Goal: Transaction & Acquisition: Purchase product/service

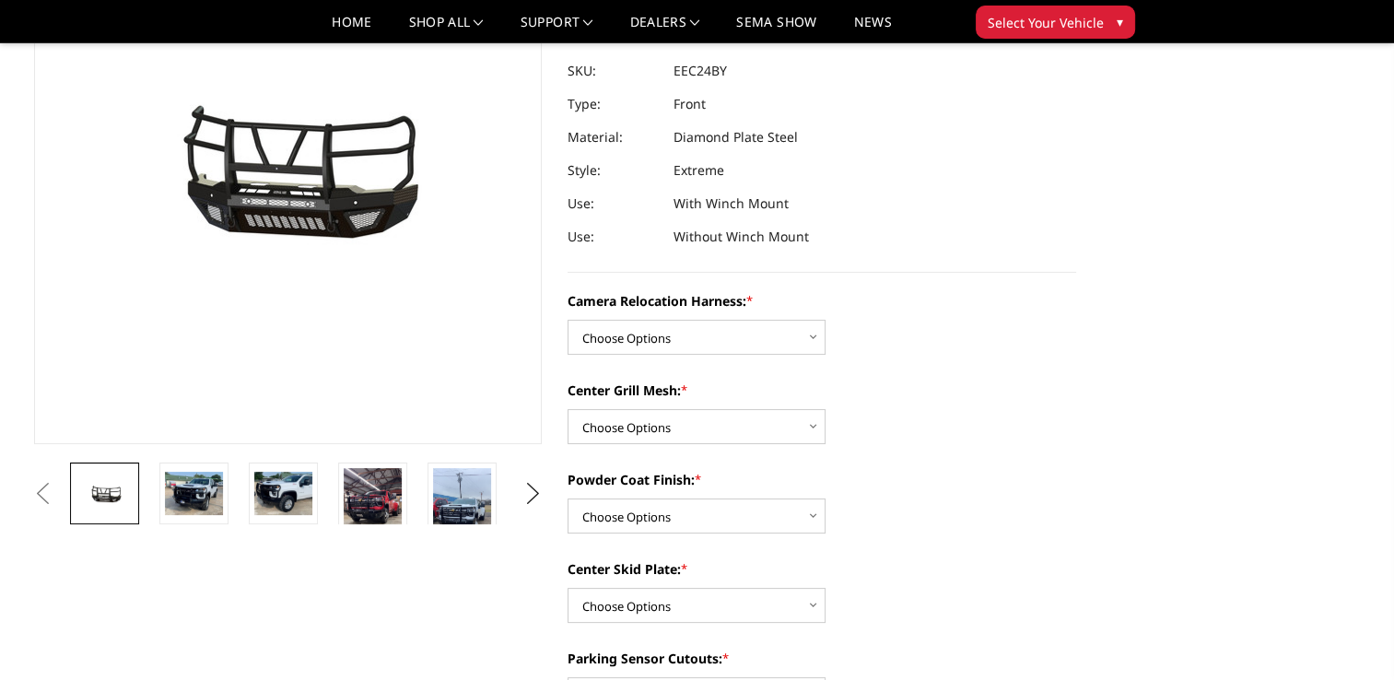
scroll to position [165, 0]
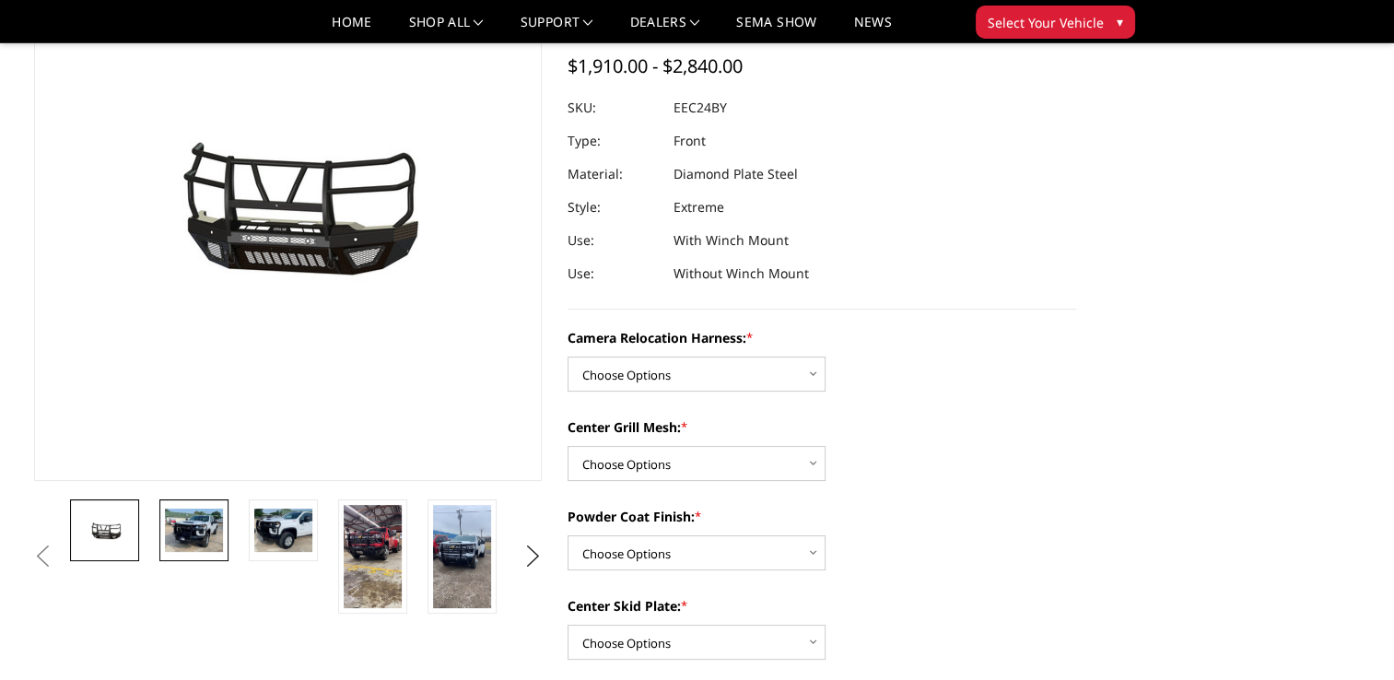
click at [209, 521] on img at bounding box center [194, 530] width 58 height 43
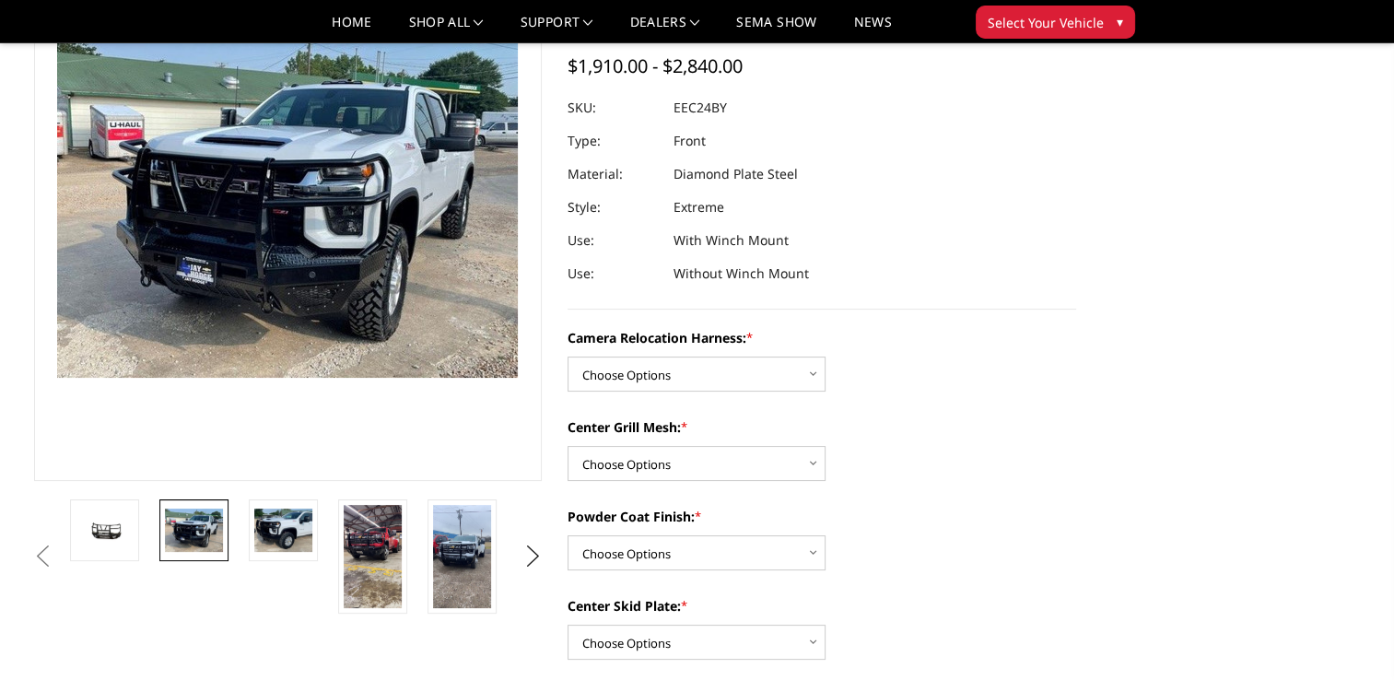
scroll to position [100, 0]
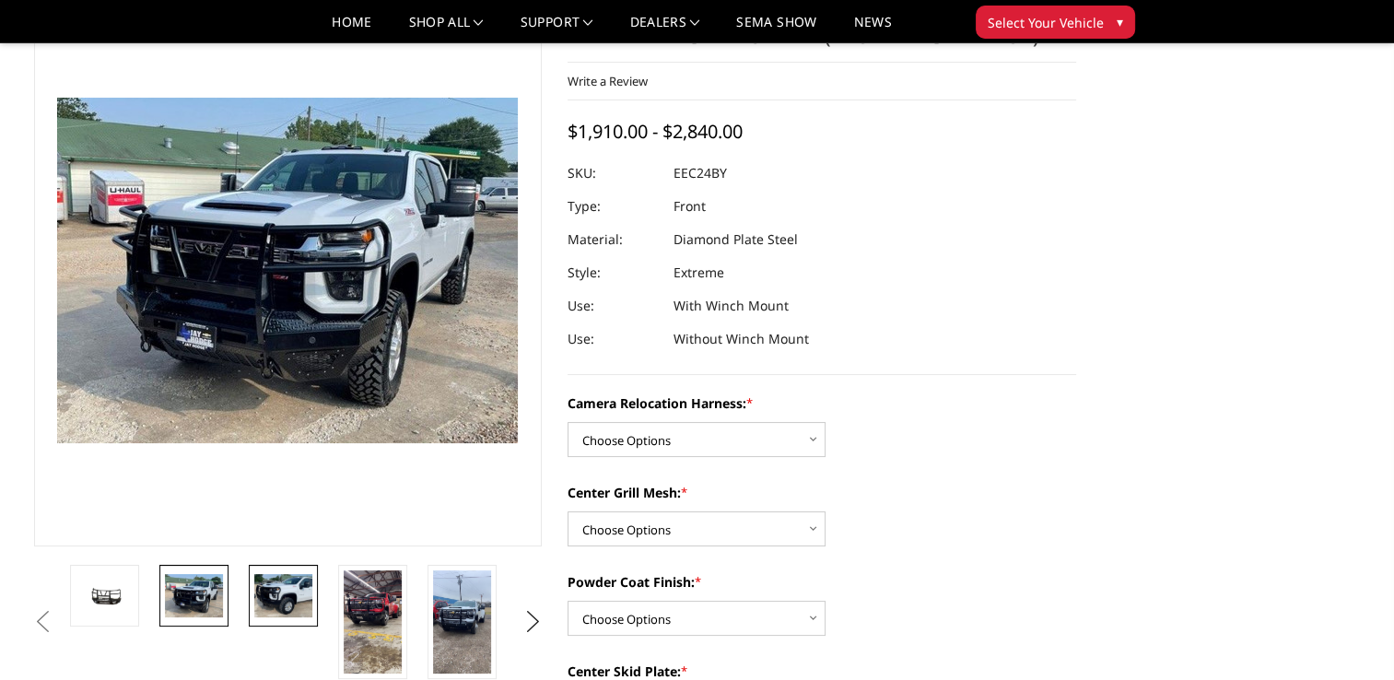
click at [297, 593] on img at bounding box center [283, 595] width 58 height 43
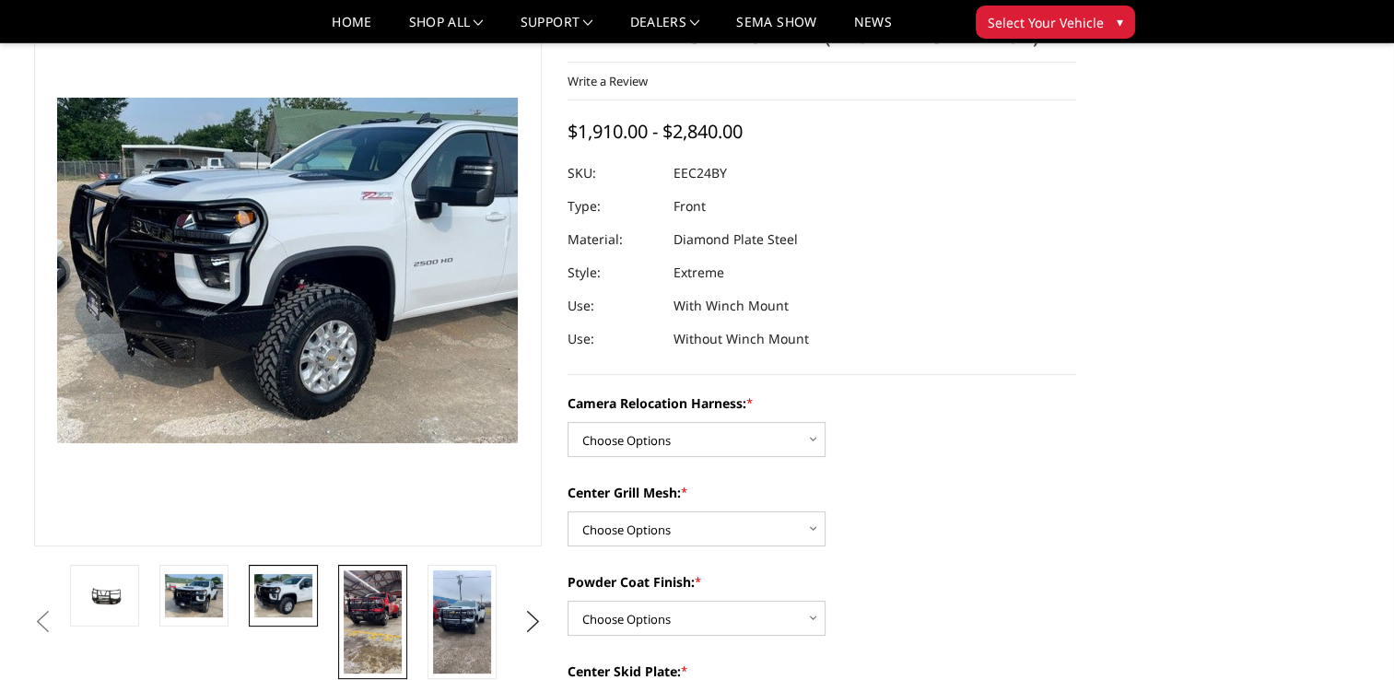
click at [378, 613] on img at bounding box center [373, 621] width 58 height 103
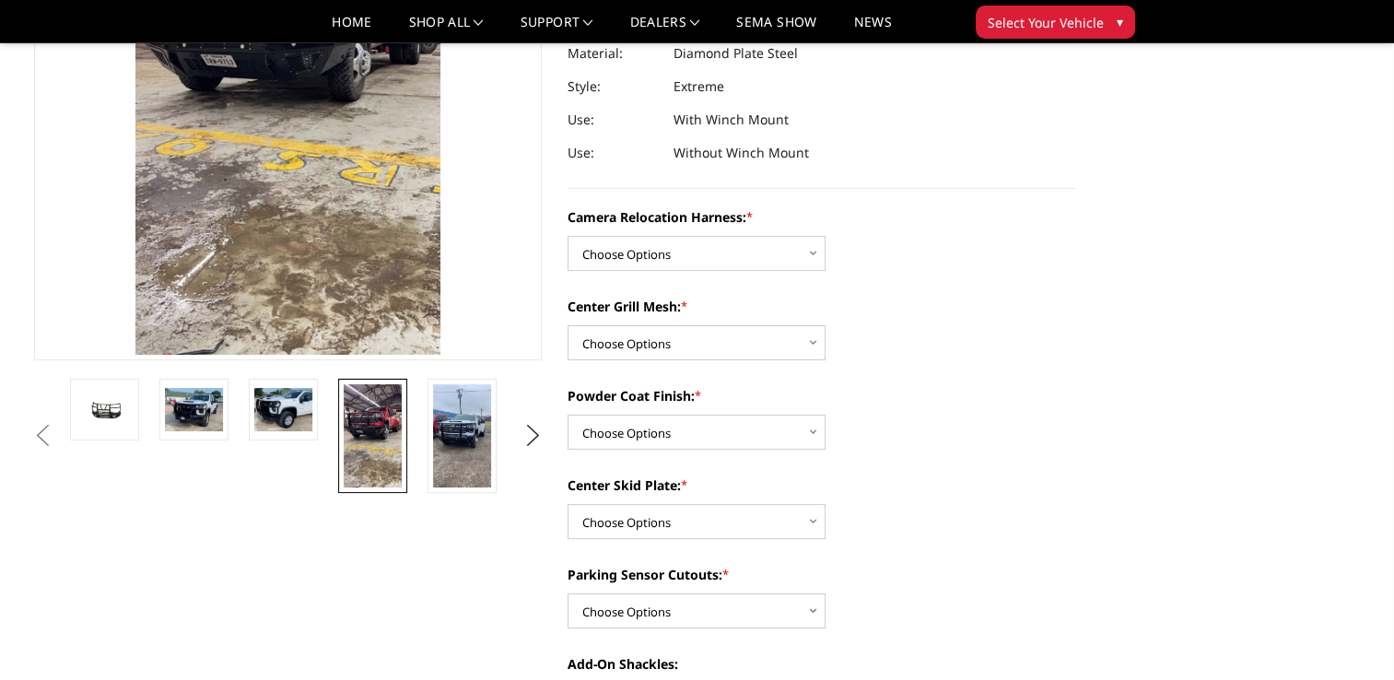
scroll to position [287, 0]
click at [478, 448] on img at bounding box center [462, 434] width 58 height 103
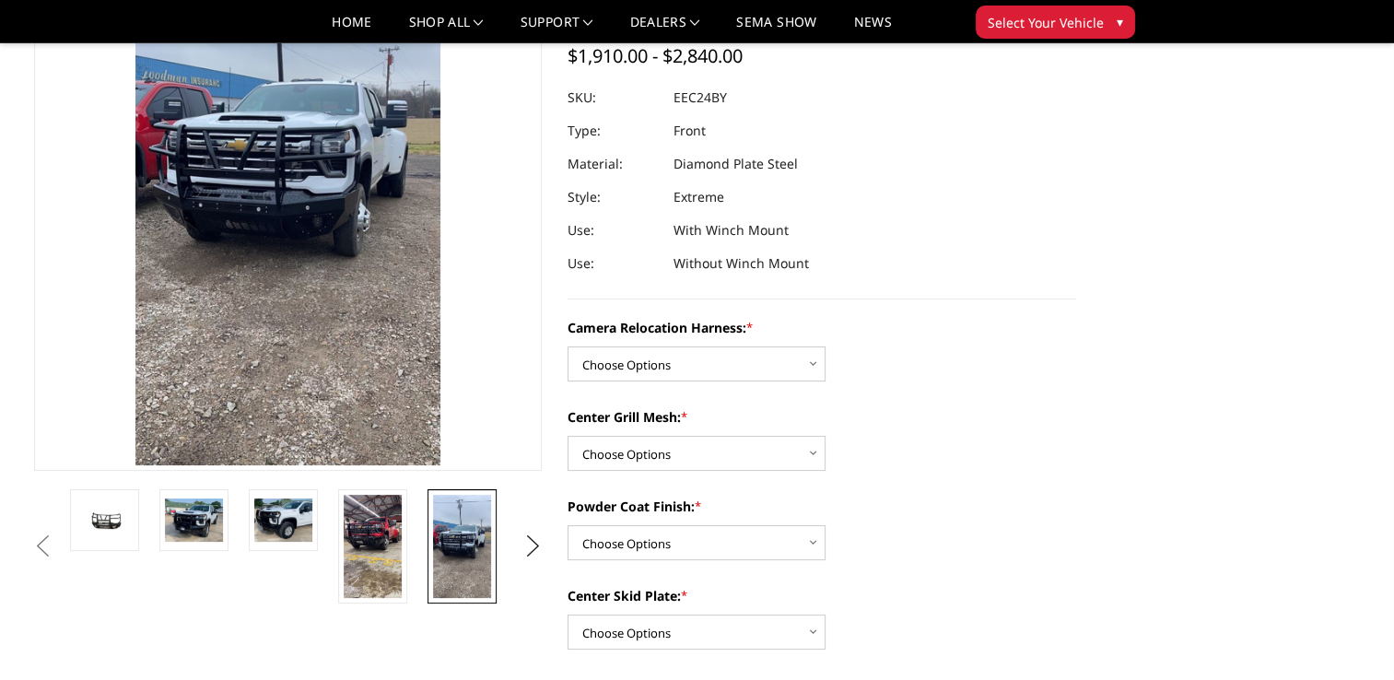
scroll to position [219, 0]
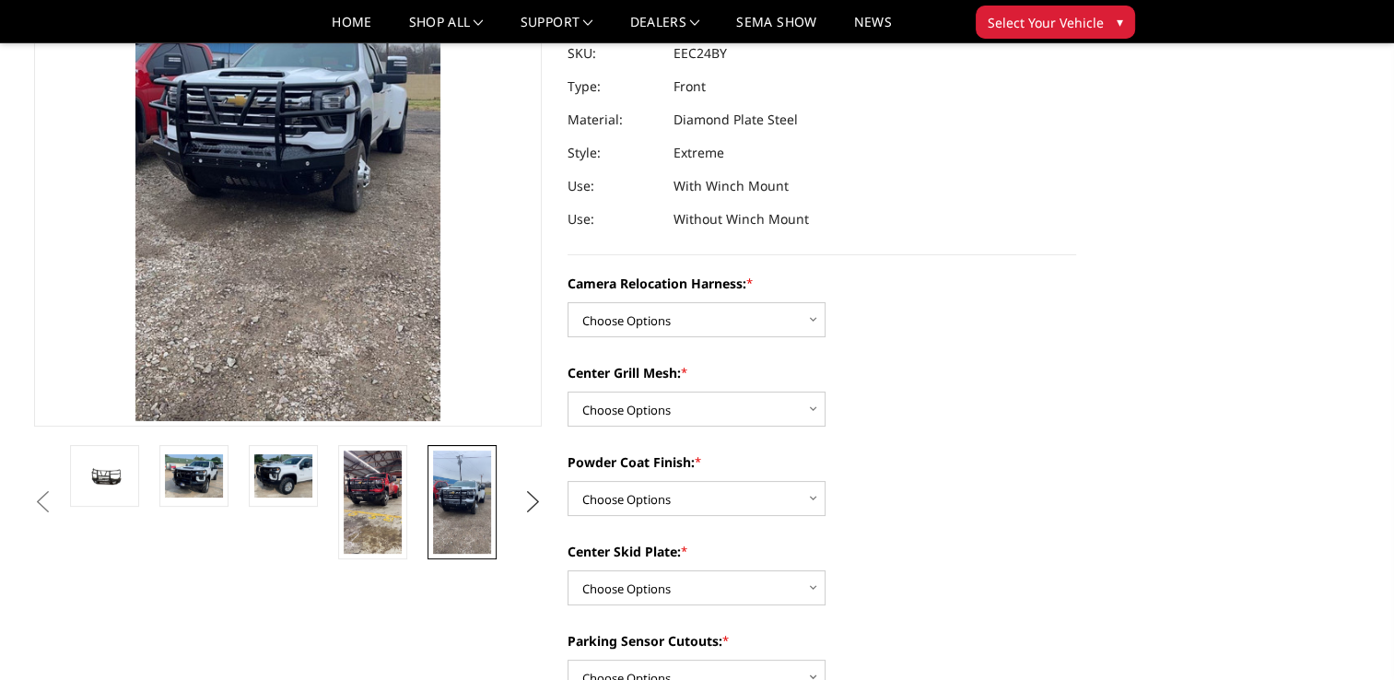
click at [541, 504] on button "Next" at bounding box center [533, 502] width 28 height 28
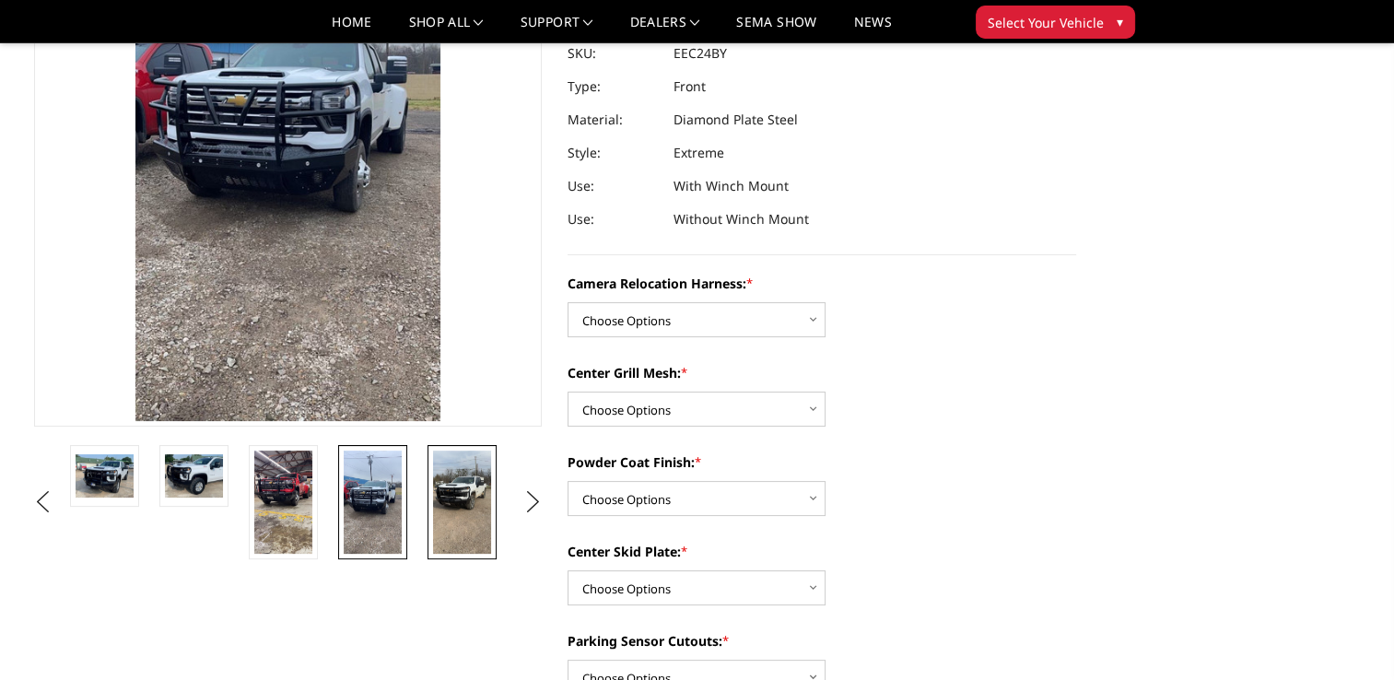
click at [487, 503] on img at bounding box center [462, 502] width 58 height 103
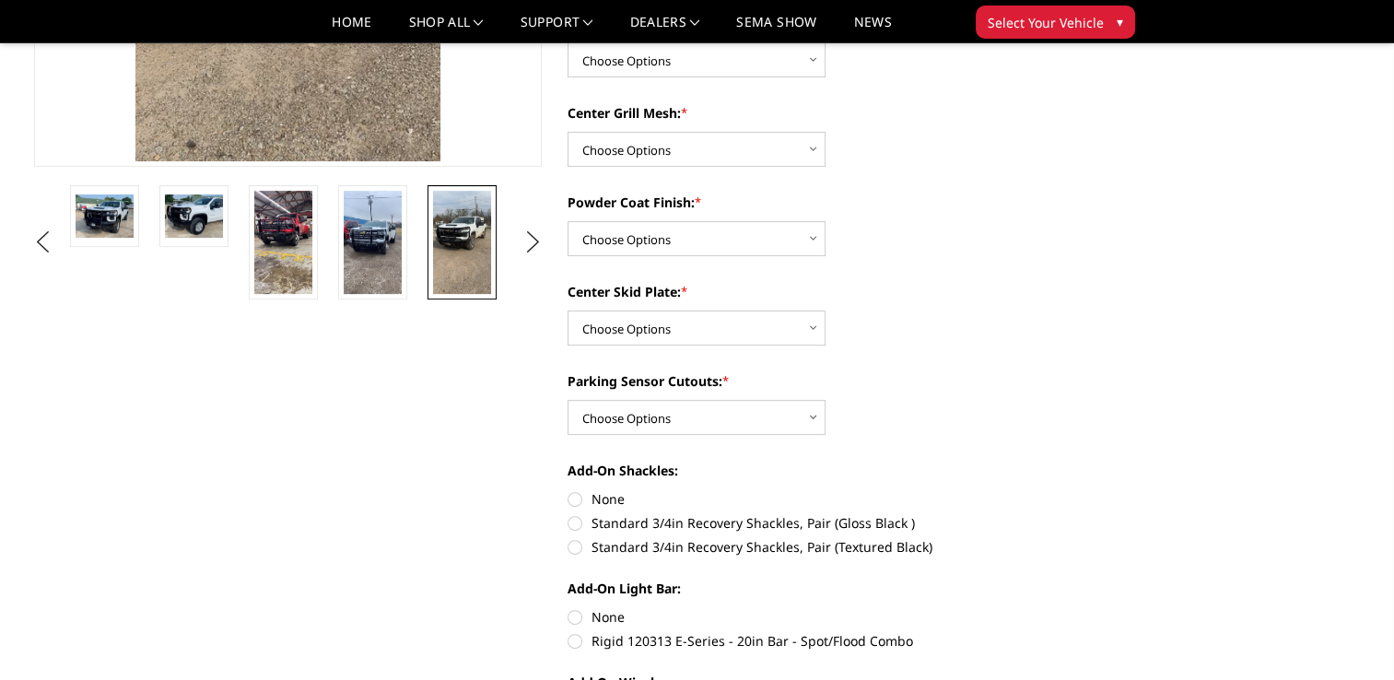
scroll to position [487, 0]
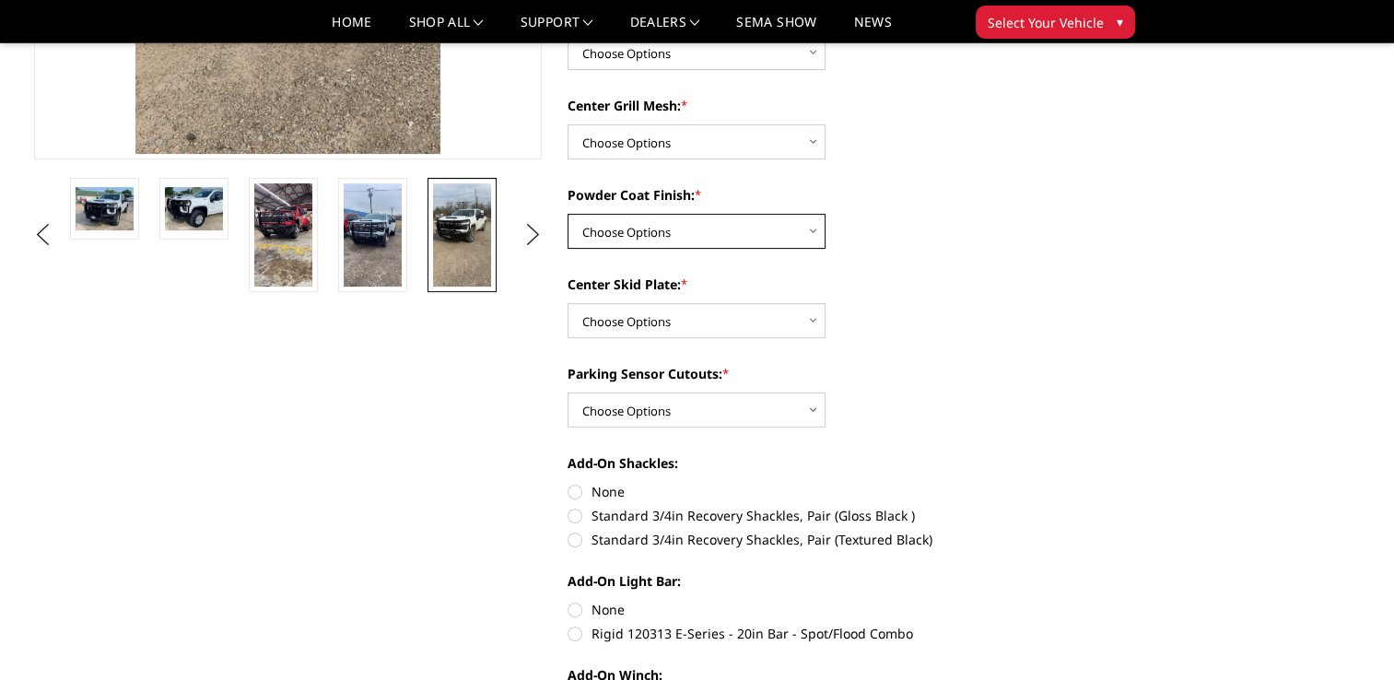
click at [811, 222] on select "Choose Options Textured Black Powder Coat Gloss Black Powder Coat Bare Metal" at bounding box center [697, 231] width 258 height 35
select select "3726"
click at [568, 214] on select "Choose Options Textured Black Powder Coat Gloss Black Powder Coat Bare Metal" at bounding box center [697, 231] width 258 height 35
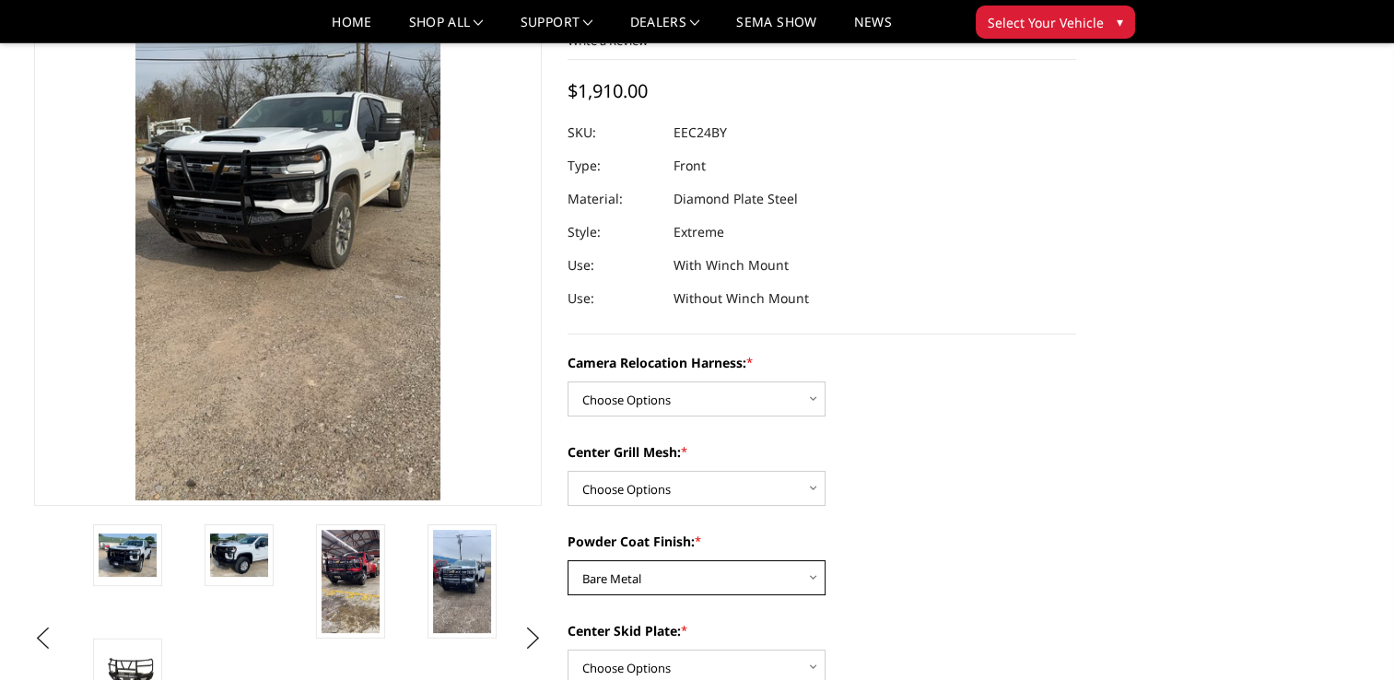
scroll to position [167, 0]
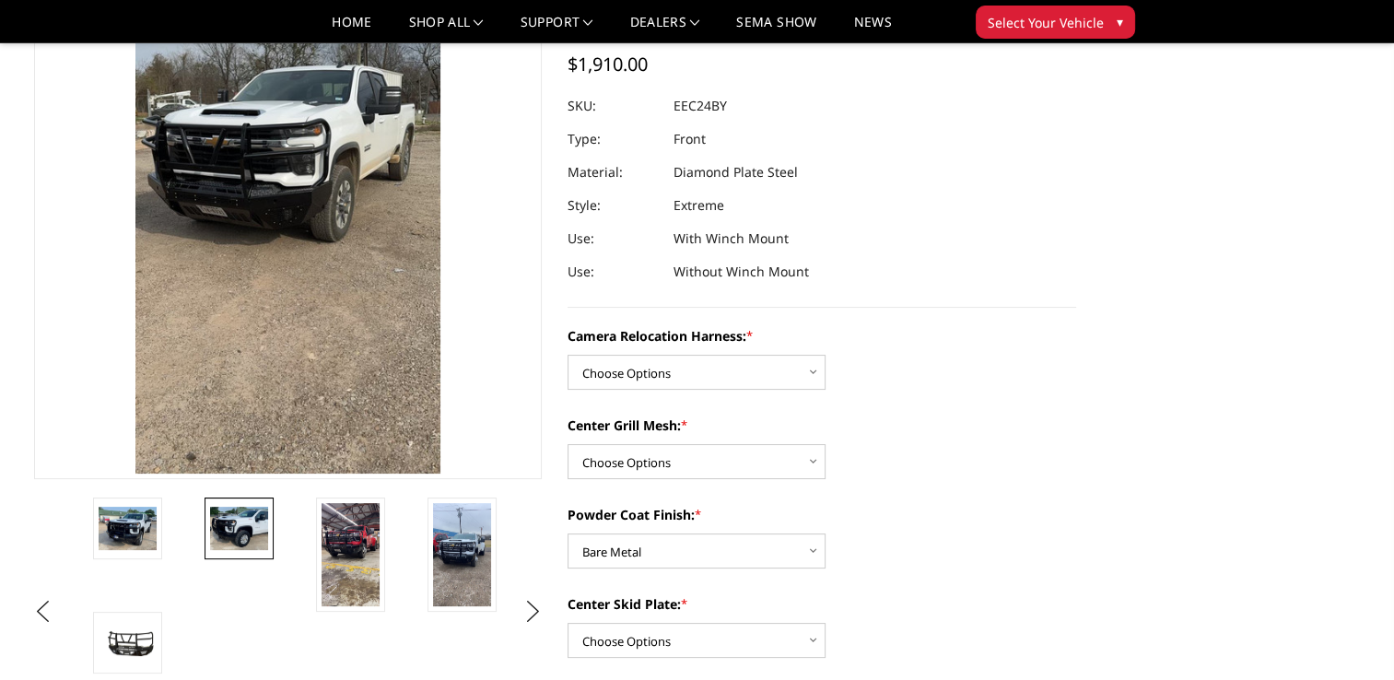
click at [261, 523] on img at bounding box center [239, 528] width 58 height 43
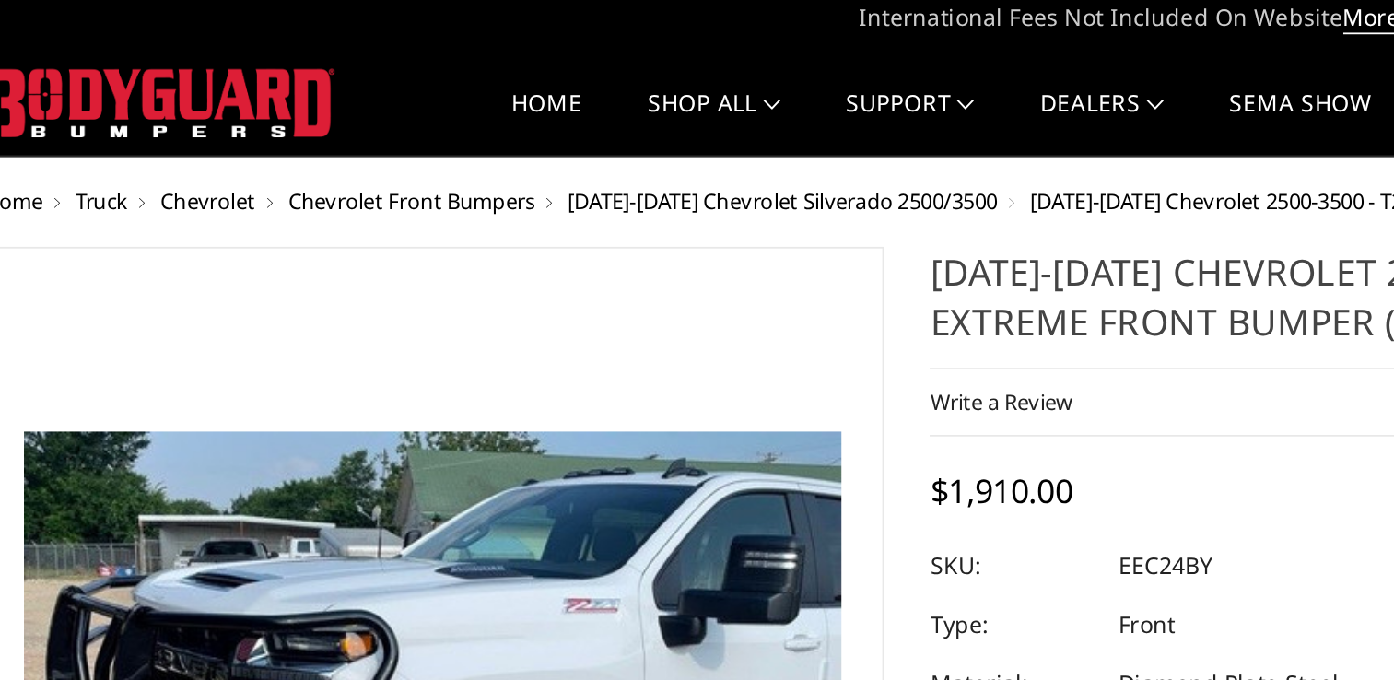
scroll to position [0, 0]
